Goal: Obtain resource: Download file/media

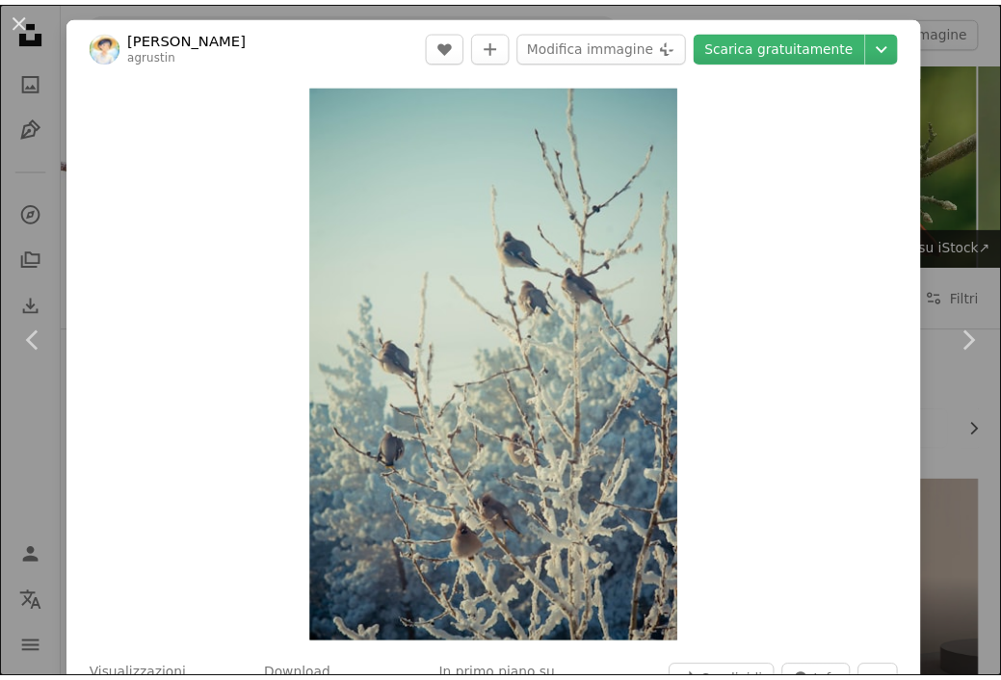
scroll to position [1446, 0]
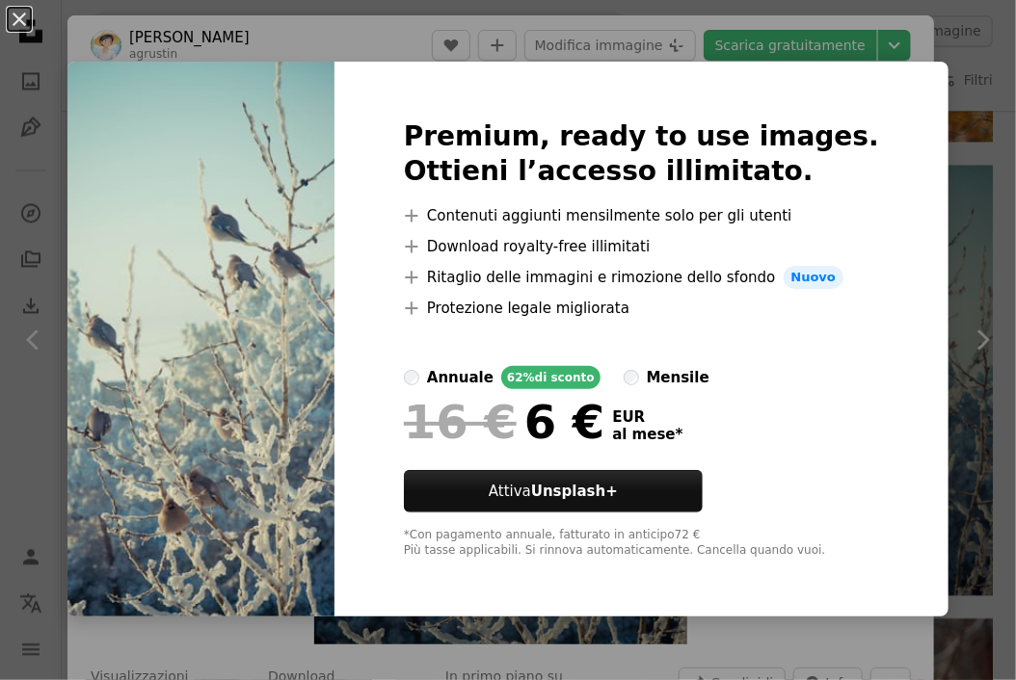
click at [282, 305] on img at bounding box center [200, 339] width 267 height 555
click at [18, 17] on button "An X shape" at bounding box center [19, 19] width 23 height 23
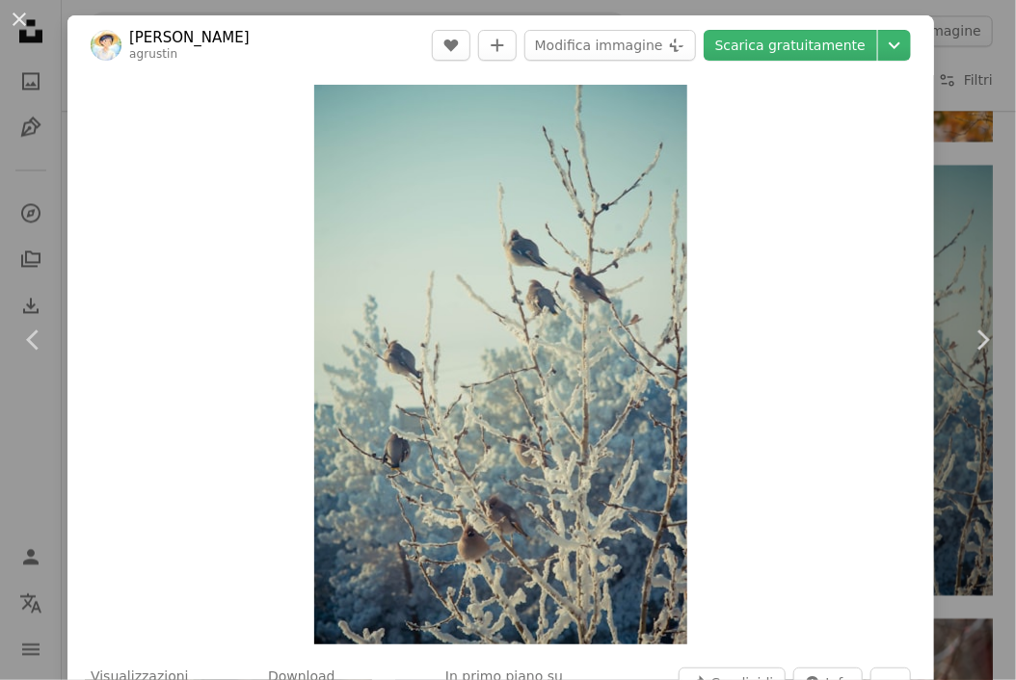
click at [18, 17] on button "An X shape" at bounding box center [19, 19] width 23 height 23
